Goal: Navigation & Orientation: Find specific page/section

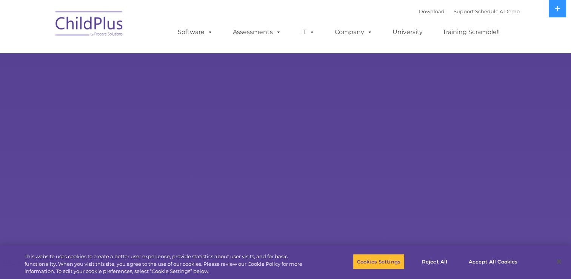
select select "MEDIUM"
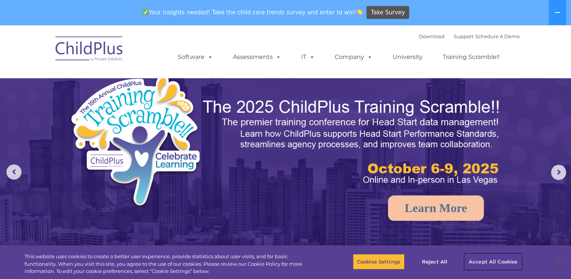
click at [482, 259] on button "Accept All Cookies" at bounding box center [493, 261] width 57 height 16
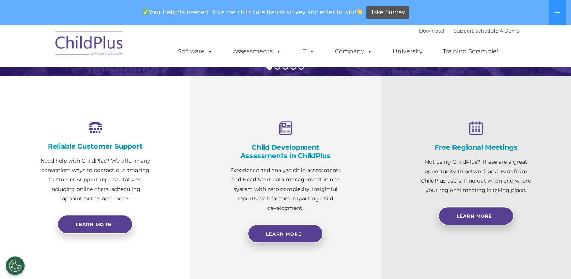
scroll to position [325, 0]
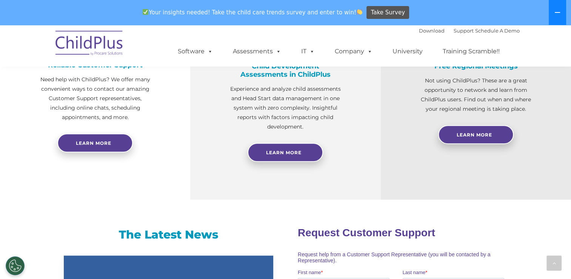
click at [559, 19] on button at bounding box center [557, 12] width 17 height 25
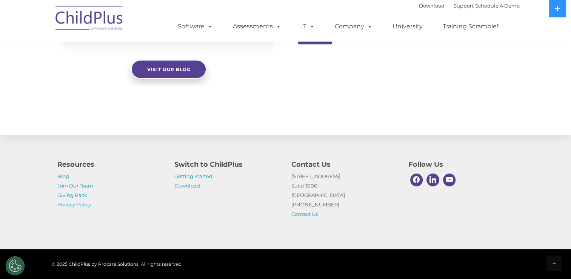
scroll to position [513, 0]
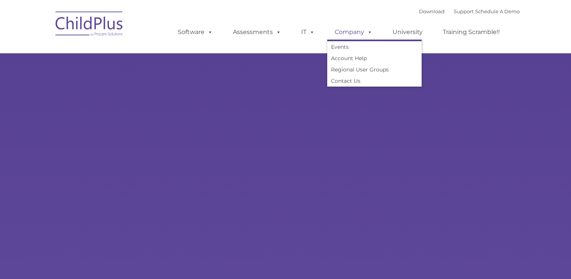
type input ""
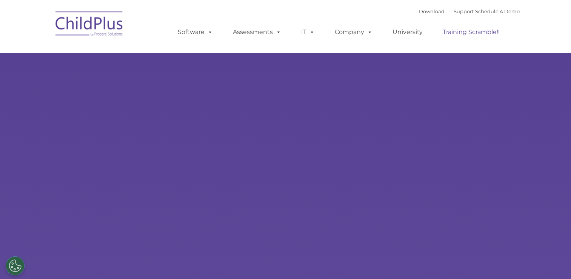
select select "MEDIUM"
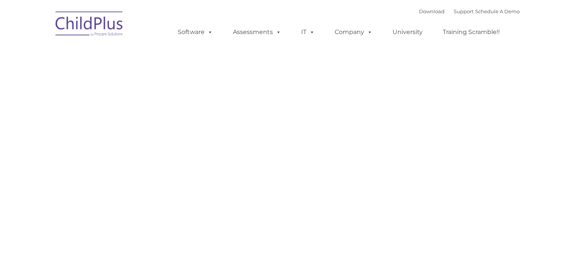
type input ""
